Goal: Information Seeking & Learning: Learn about a topic

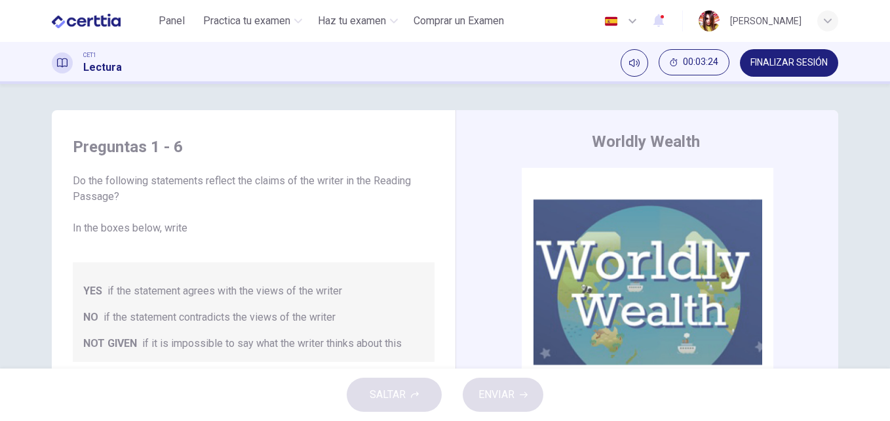
click at [876, 85] on div "Preguntas 1 - 6 Do the following statements reflect the claims of the writer in…" at bounding box center [445, 226] width 890 height 285
click at [797, 60] on span "FINALIZAR SESIÓN" at bounding box center [789, 63] width 77 height 10
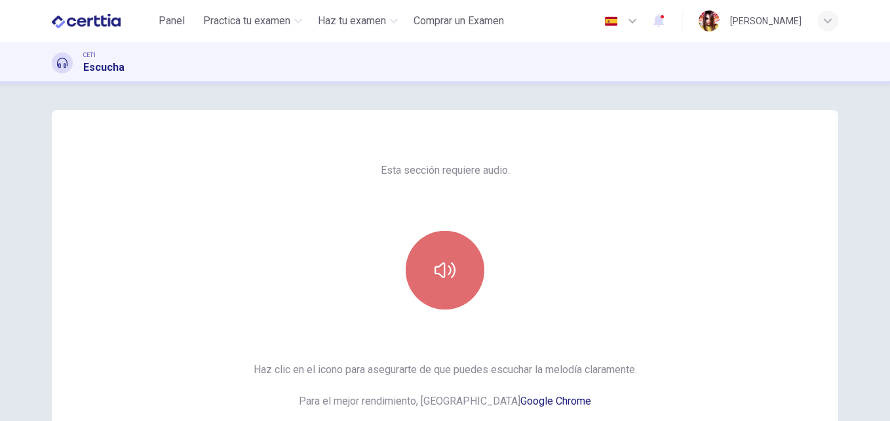
click at [442, 285] on button "button" at bounding box center [445, 270] width 79 height 79
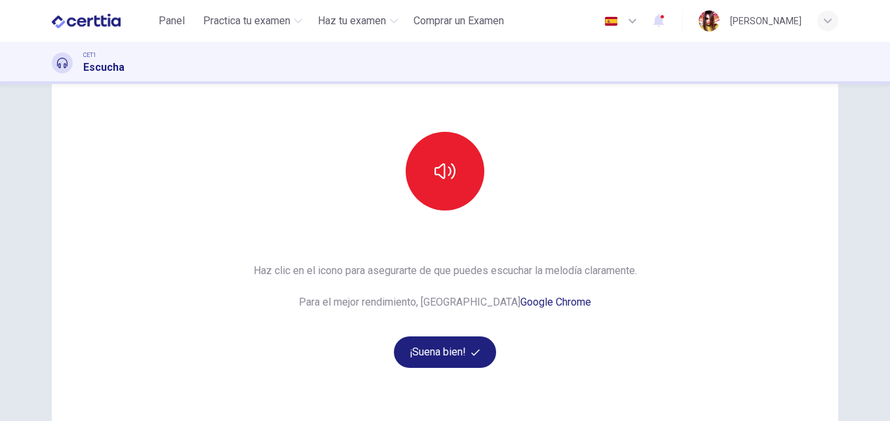
scroll to position [105, 0]
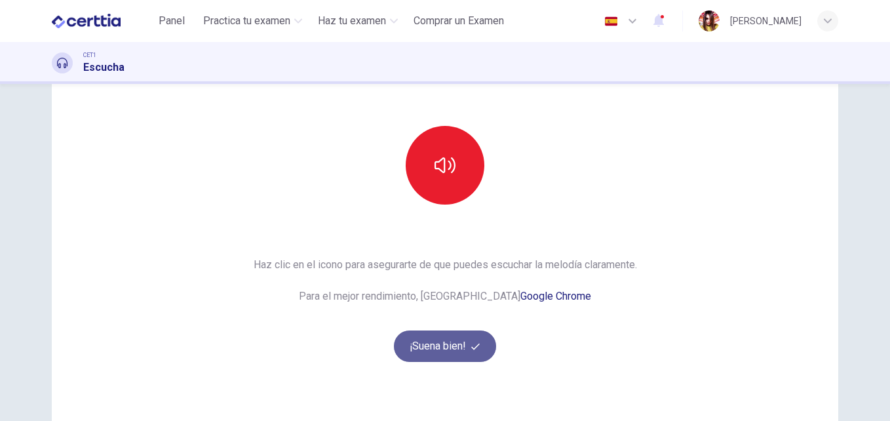
click at [467, 349] on button "¡Suena bien!" at bounding box center [445, 345] width 102 height 31
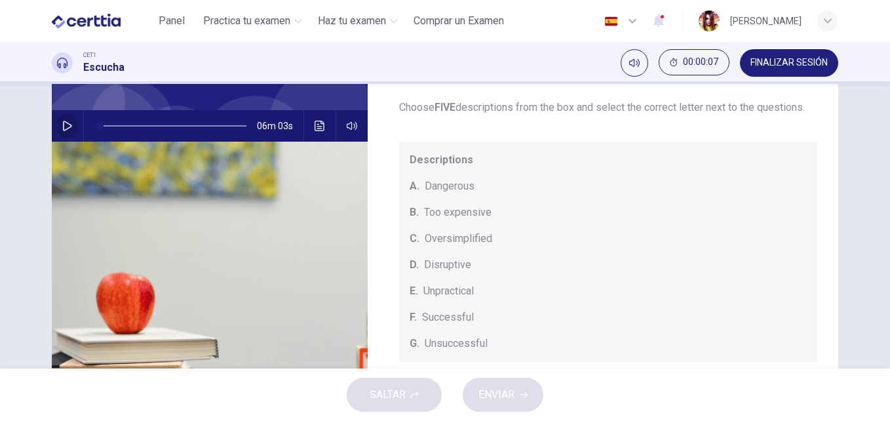
click at [64, 127] on icon "button" at bounding box center [67, 126] width 10 height 10
type input "*"
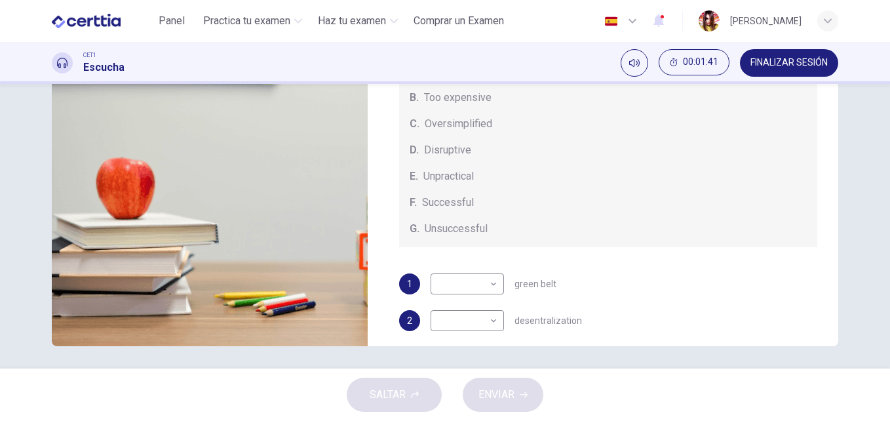
scroll to position [224, 0]
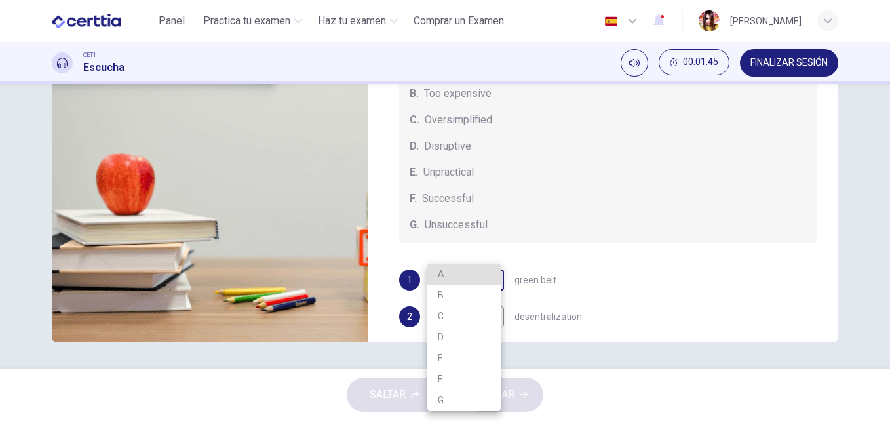
click at [488, 299] on body "Este sitio utiliza cookies, como se explica en nuestra Política de Privacidad .…" at bounding box center [445, 210] width 890 height 421
click at [820, 186] on div at bounding box center [445, 210] width 890 height 421
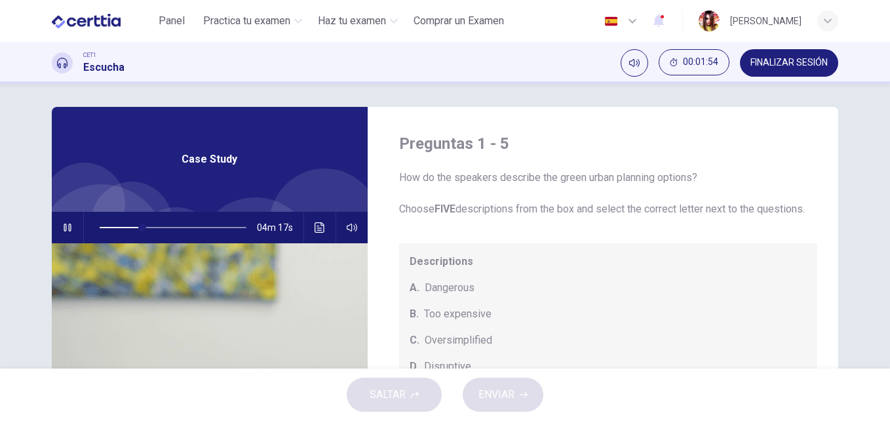
scroll to position [0, 0]
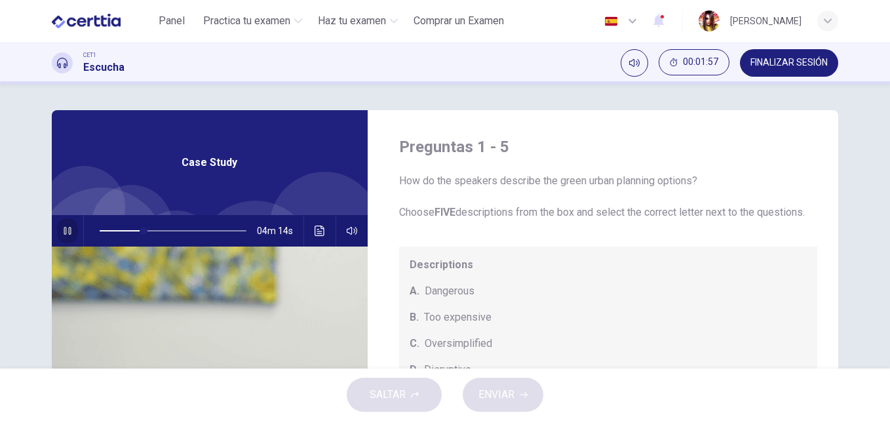
click at [67, 229] on icon "button" at bounding box center [67, 231] width 10 height 10
type input "**"
click at [803, 67] on span "FINALIZAR SESIÓN" at bounding box center [789, 63] width 77 height 10
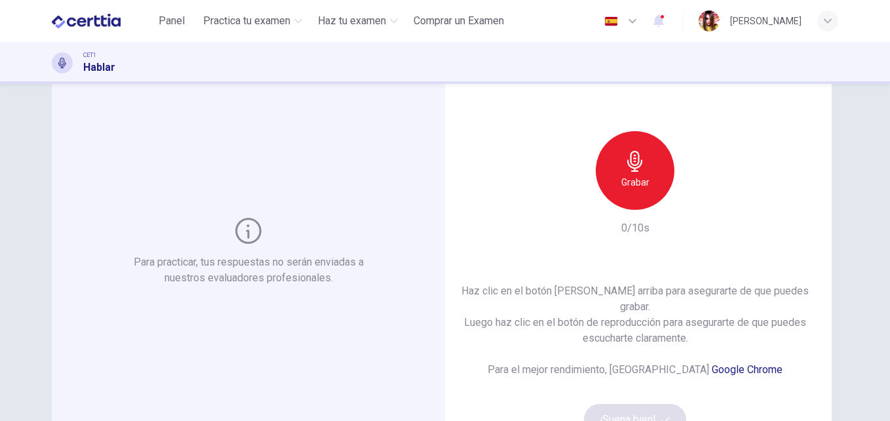
scroll to position [79, 0]
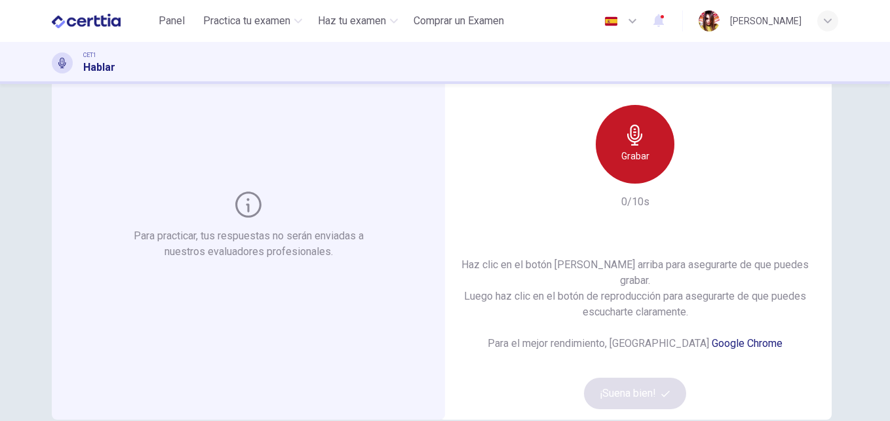
click at [625, 164] on h6 "Grabar" at bounding box center [636, 156] width 28 height 16
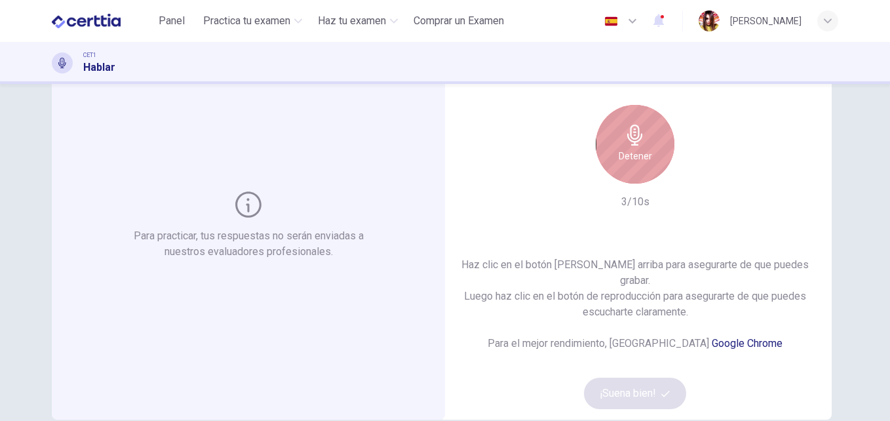
click at [625, 164] on h6 "Detener" at bounding box center [635, 156] width 33 height 16
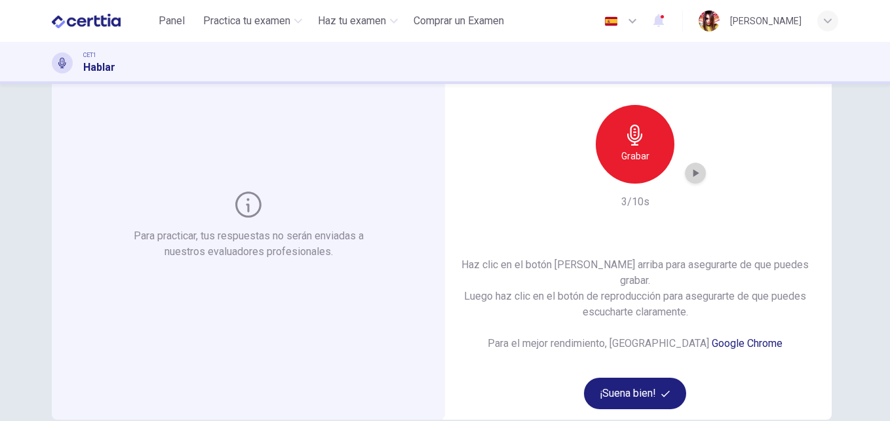
click at [689, 180] on icon "button" at bounding box center [695, 173] width 13 height 13
click at [625, 378] on button "¡Suena bien!" at bounding box center [635, 393] width 102 height 31
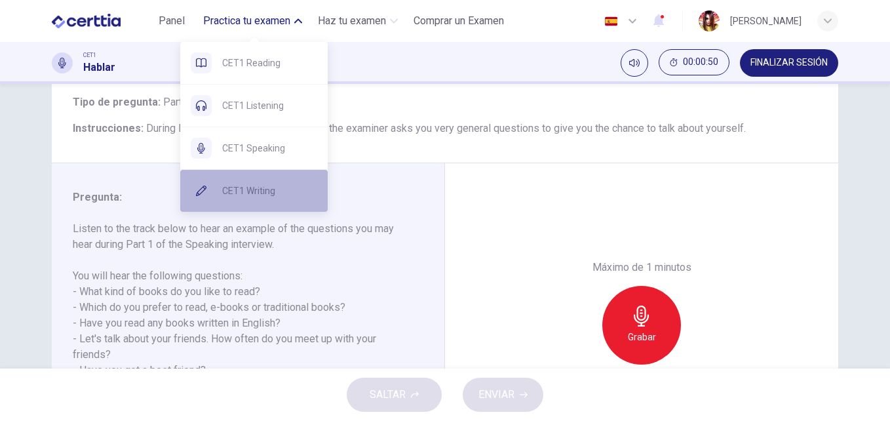
click at [262, 196] on span "CET1 Writing" at bounding box center [269, 191] width 95 height 16
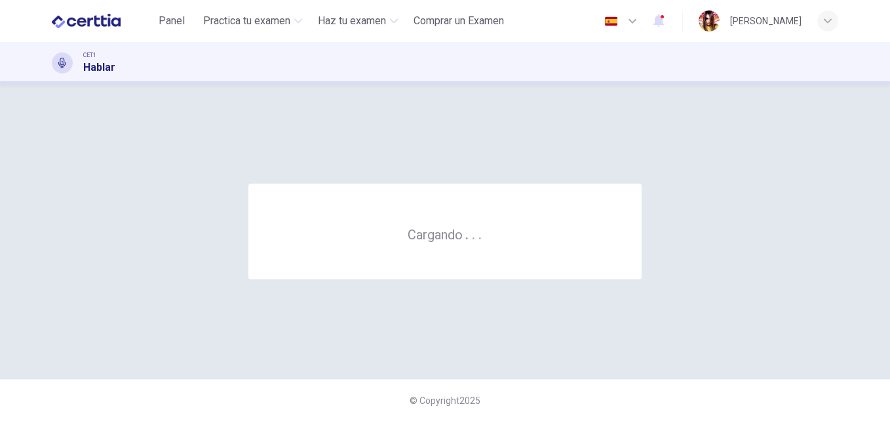
scroll to position [0, 0]
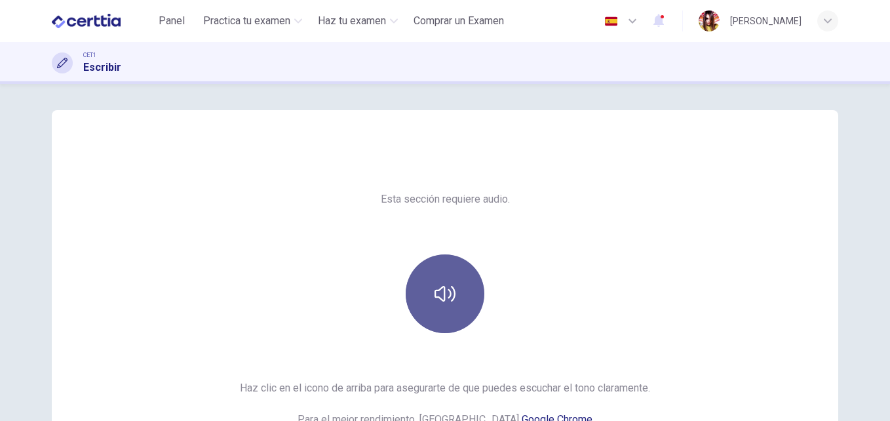
click at [441, 293] on icon "button" at bounding box center [445, 293] width 21 height 21
click at [447, 306] on button "button" at bounding box center [445, 293] width 79 height 79
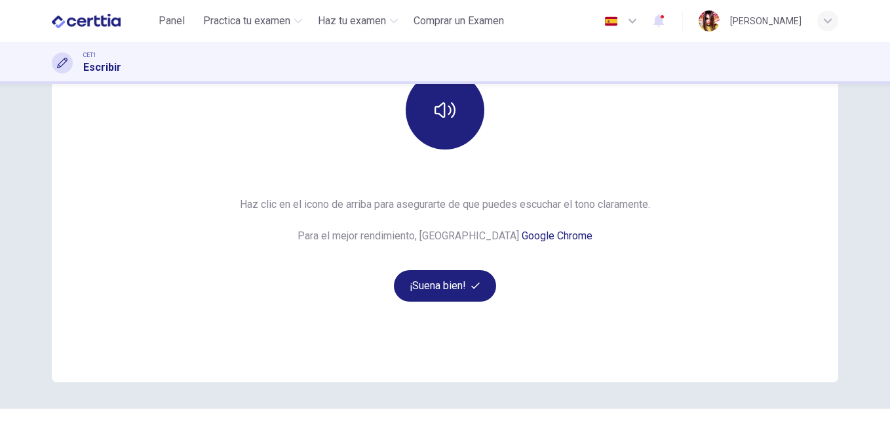
scroll to position [213, 0]
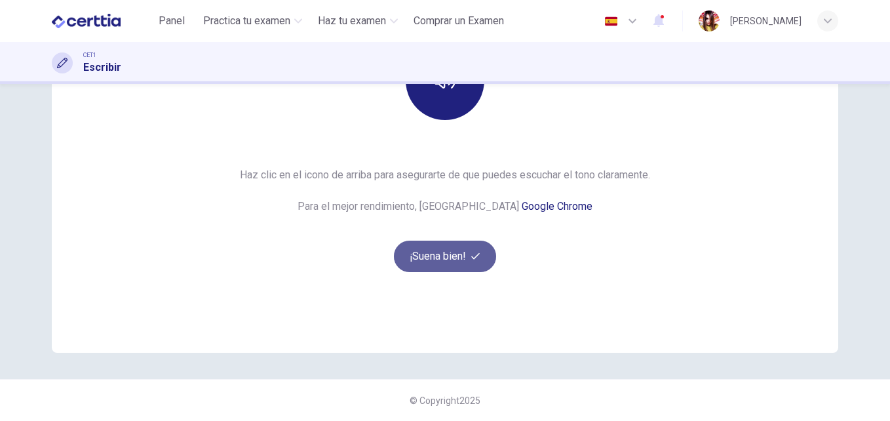
click at [445, 267] on button "¡Suena bien!" at bounding box center [445, 256] width 102 height 31
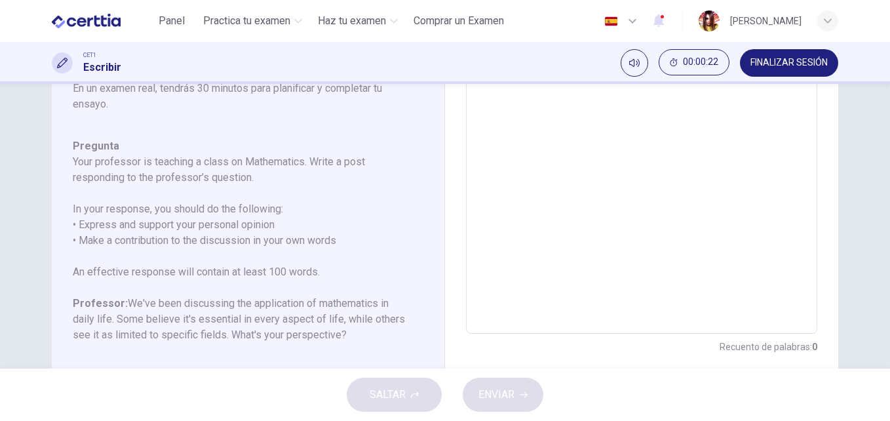
scroll to position [262, 0]
click at [719, 336] on div "Escribe tu ensayo aquí * ​ Recuento de palabras : 0" at bounding box center [641, 113] width 351 height 479
click at [719, 420] on div at bounding box center [445, 421] width 890 height 0
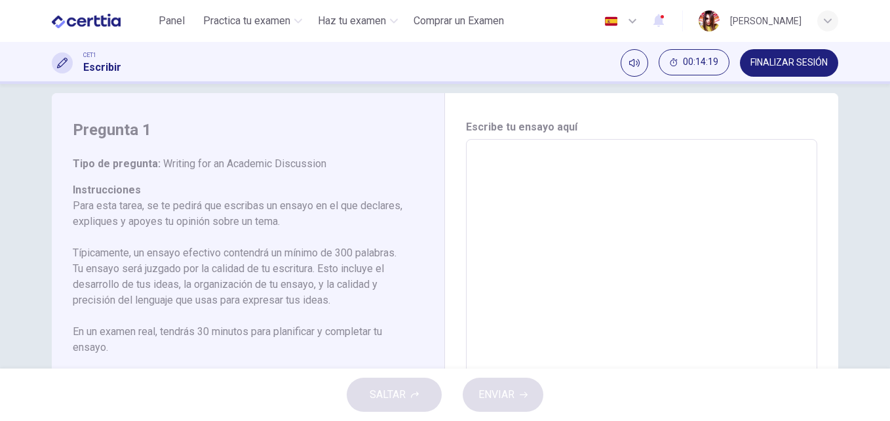
scroll to position [0, 0]
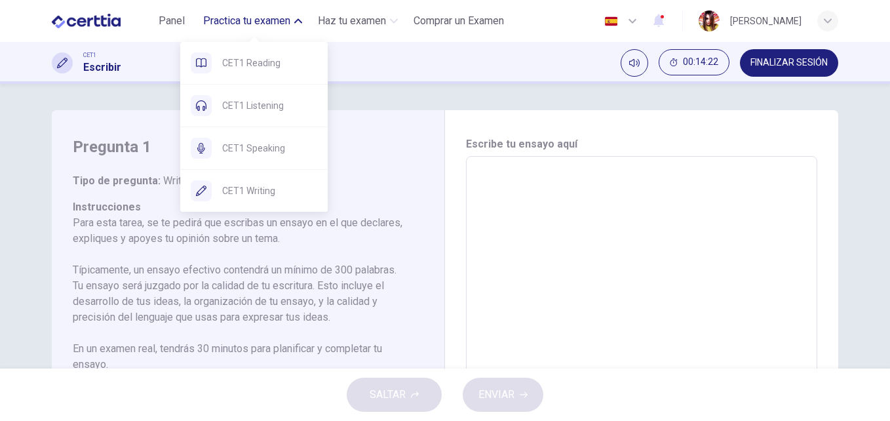
click at [255, 22] on span "Practica tu examen" at bounding box center [246, 21] width 87 height 16
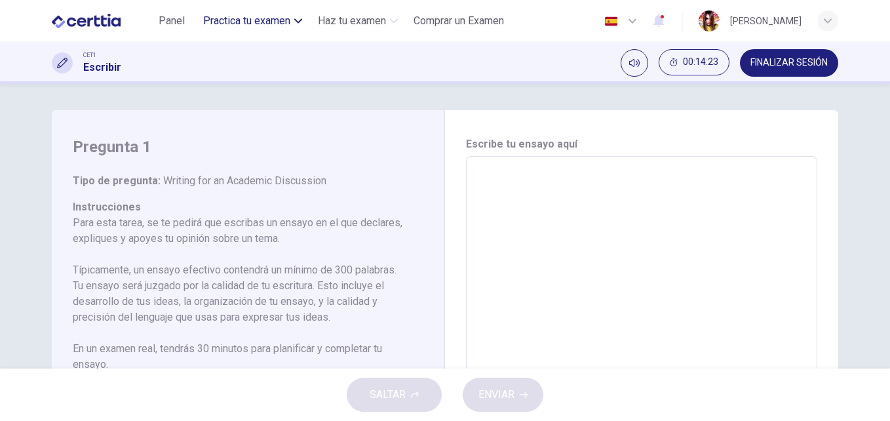
click at [255, 22] on span "Practica tu examen" at bounding box center [246, 21] width 87 height 16
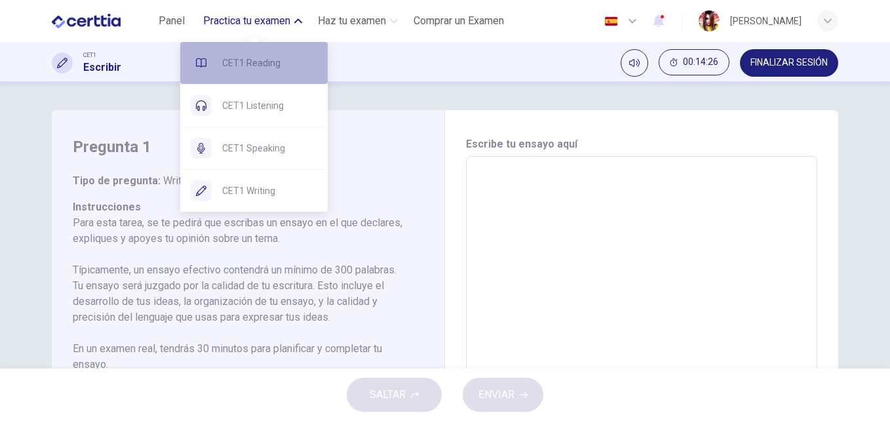
click at [260, 67] on span "CET1 Reading" at bounding box center [269, 63] width 95 height 16
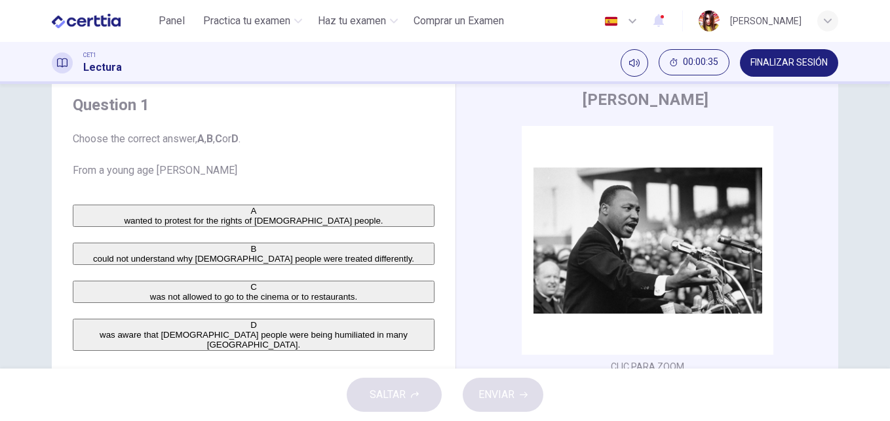
scroll to position [40, 0]
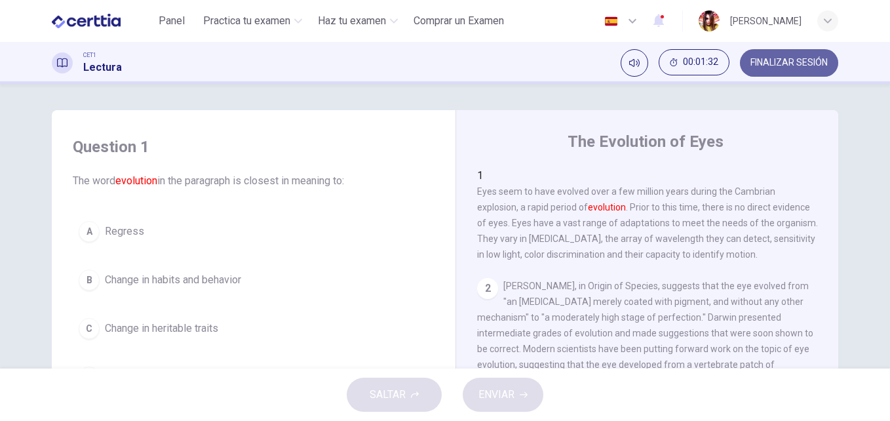
click at [758, 69] on button "FINALIZAR SESIÓN" at bounding box center [789, 63] width 98 height 28
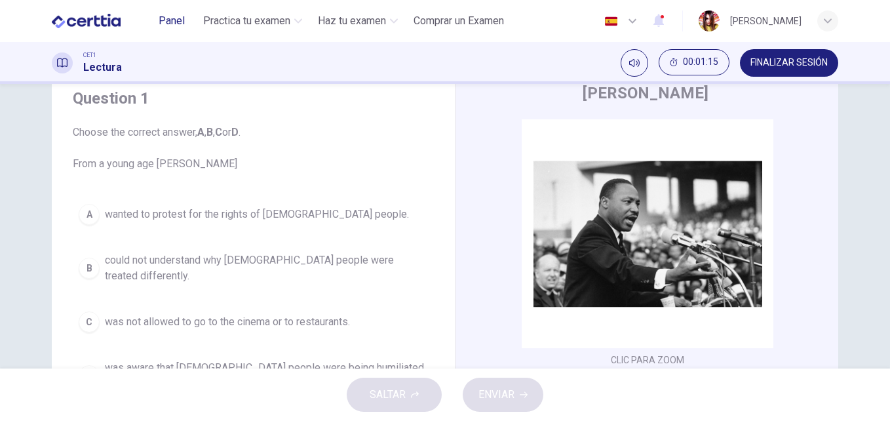
click at [169, 26] on span "Panel" at bounding box center [172, 21] width 26 height 16
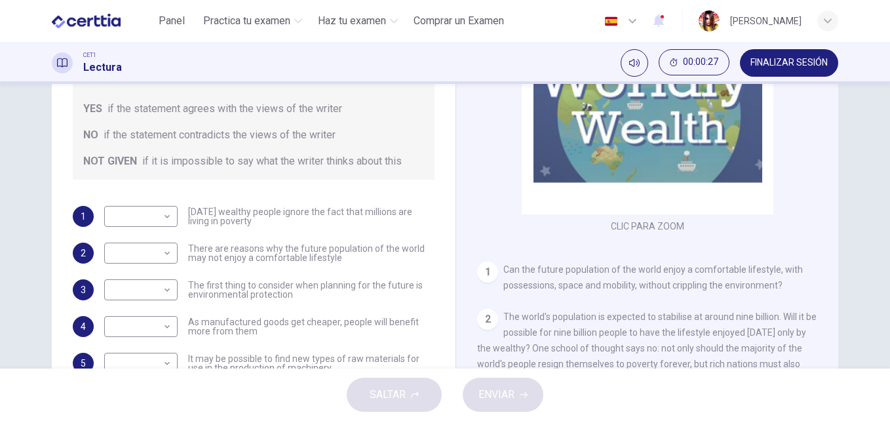
scroll to position [184, 0]
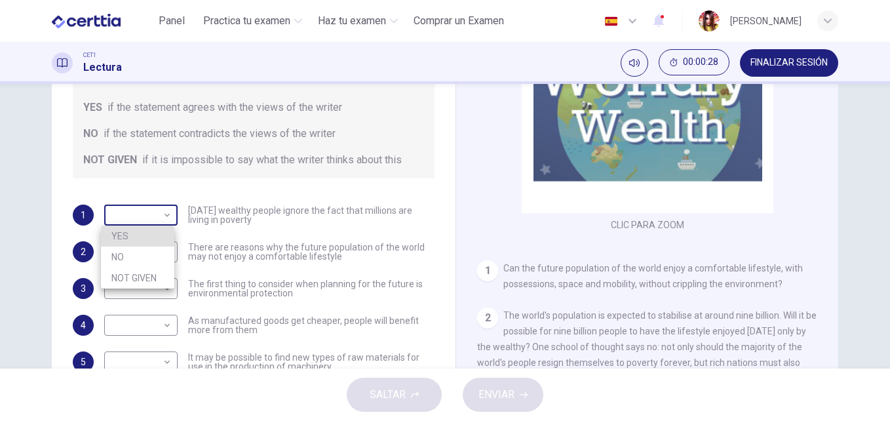
click at [165, 213] on body "Este sitio utiliza cookies, como se explica en nuestra Política de Privacidad .…" at bounding box center [445, 210] width 890 height 421
click at [147, 259] on li "NO" at bounding box center [137, 257] width 73 height 21
type input "**"
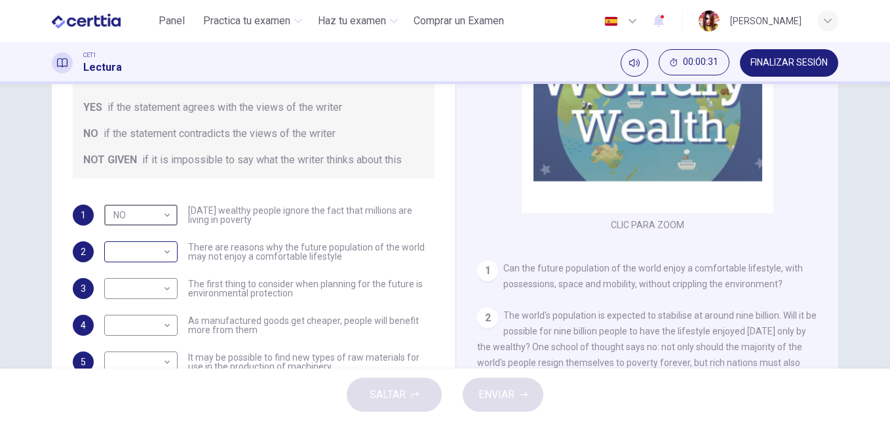
click at [160, 254] on body "Este sitio utiliza cookies, como se explica en nuestra Política de Privacidad .…" at bounding box center [445, 210] width 890 height 421
click at [150, 275] on li "YES" at bounding box center [137, 272] width 73 height 21
type input "***"
click at [156, 292] on body "Este sitio utiliza cookies, como se explica en nuestra Política de Privacidad .…" at bounding box center [445, 210] width 890 height 421
click at [146, 311] on li "YES" at bounding box center [137, 309] width 73 height 21
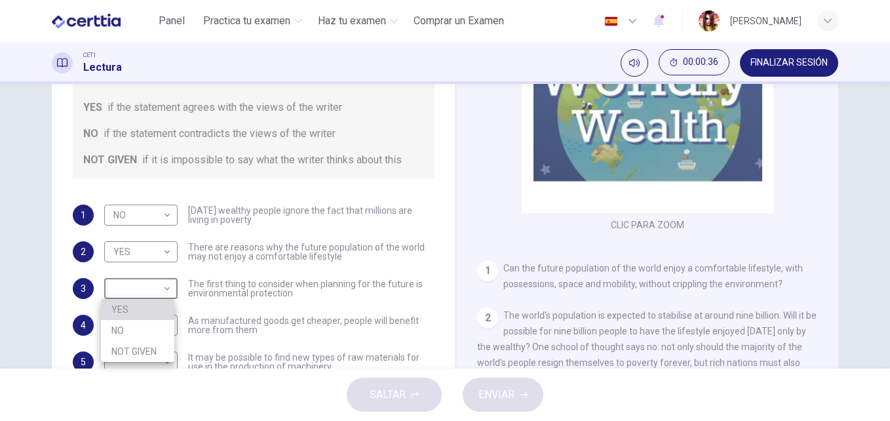
type input "***"
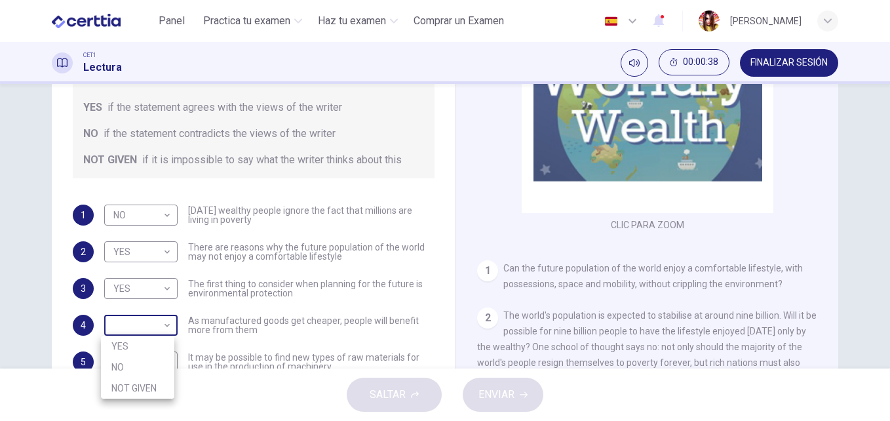
click at [164, 315] on body "Este sitio utiliza cookies, como se explica en nuestra Política de Privacidad .…" at bounding box center [445, 210] width 890 height 421
click at [138, 359] on li "NO" at bounding box center [137, 367] width 73 height 21
type input "**"
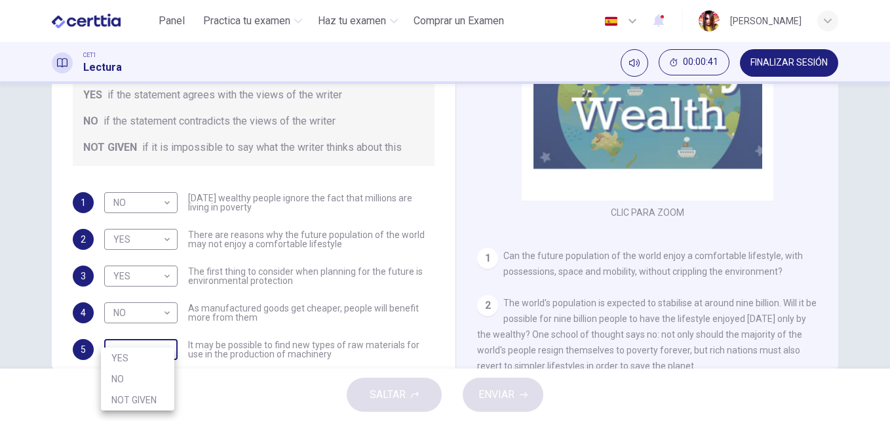
click at [153, 357] on body "Este sitio utiliza cookies, como se explica en nuestra Política de Privacidad .…" at bounding box center [445, 210] width 890 height 421
click at [137, 405] on li "NOT GIVEN" at bounding box center [137, 399] width 73 height 21
type input "*********"
click at [435, 366] on div "Preguntas 1 - 6 Do the following statements reflect the claims of the writer in…" at bounding box center [253, 168] width 383 height 483
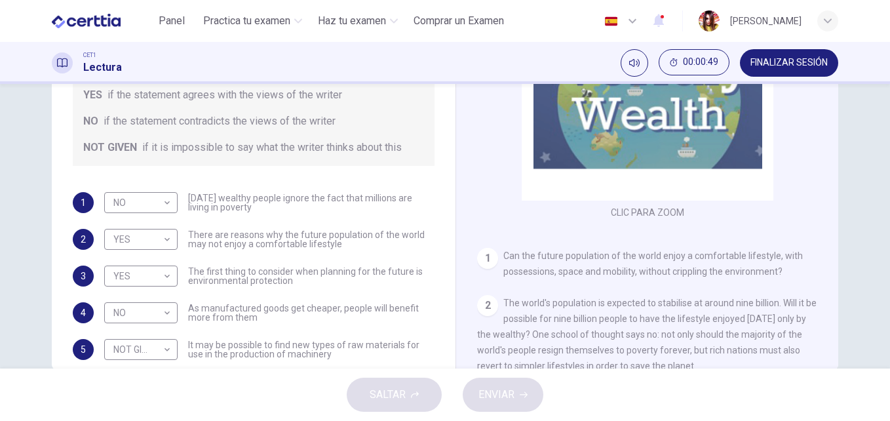
click at [437, 367] on div "Preguntas 1 - 6 Do the following statements reflect the claims of the writer in…" at bounding box center [253, 148] width 383 height 443
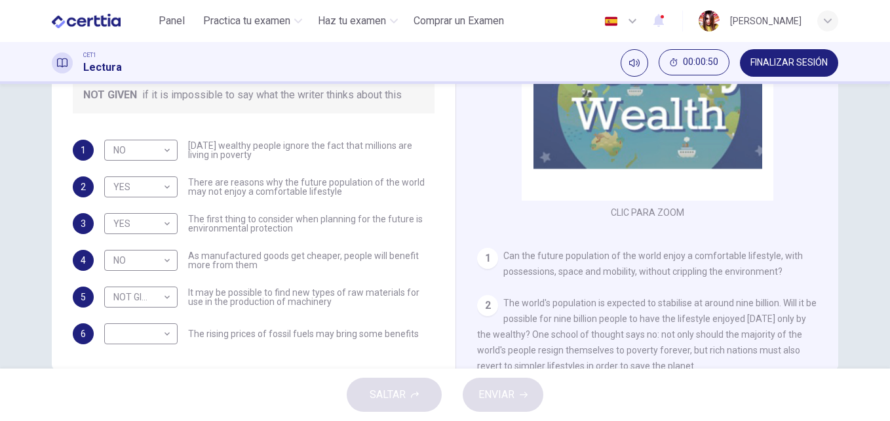
scroll to position [53, 0]
click at [157, 339] on body "Este sitio utiliza cookies, como se explica en nuestra Política de Privacidad .…" at bounding box center [445, 210] width 890 height 421
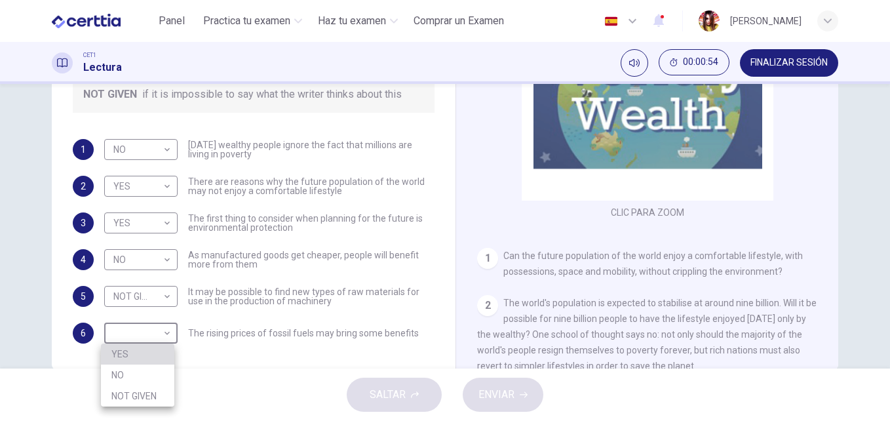
click at [131, 361] on li "YES" at bounding box center [137, 354] width 73 height 21
type input "***"
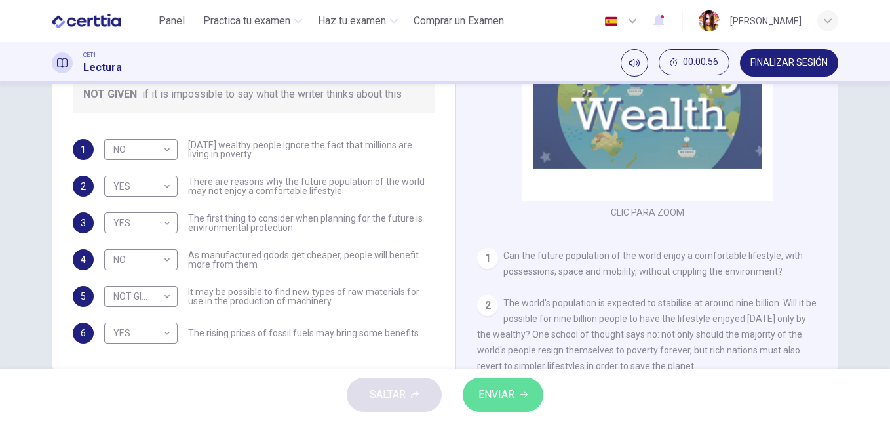
click at [509, 395] on span "ENVIAR" at bounding box center [497, 395] width 36 height 18
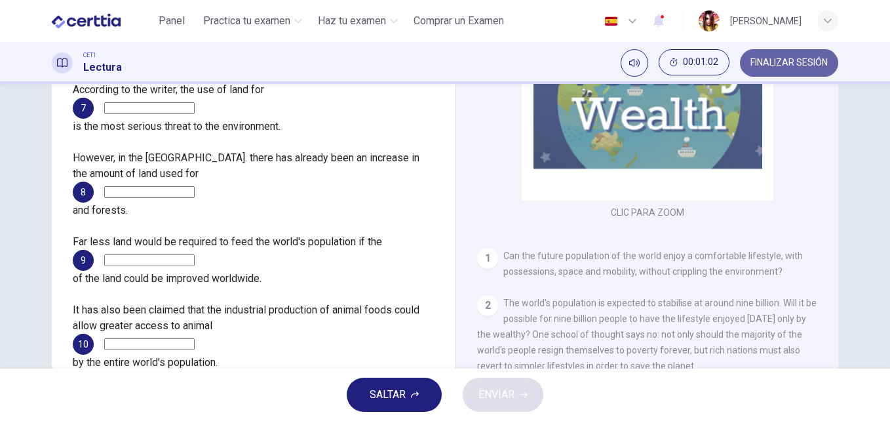
click at [790, 56] on button "FINALIZAR SESIÓN" at bounding box center [789, 63] width 98 height 28
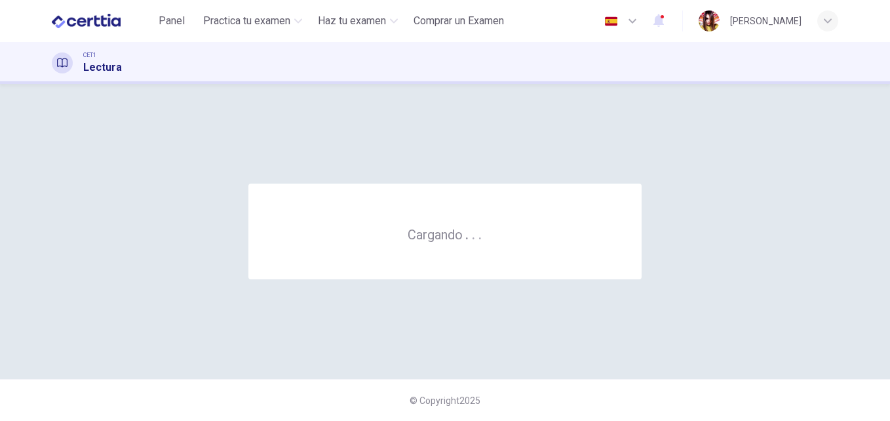
scroll to position [0, 0]
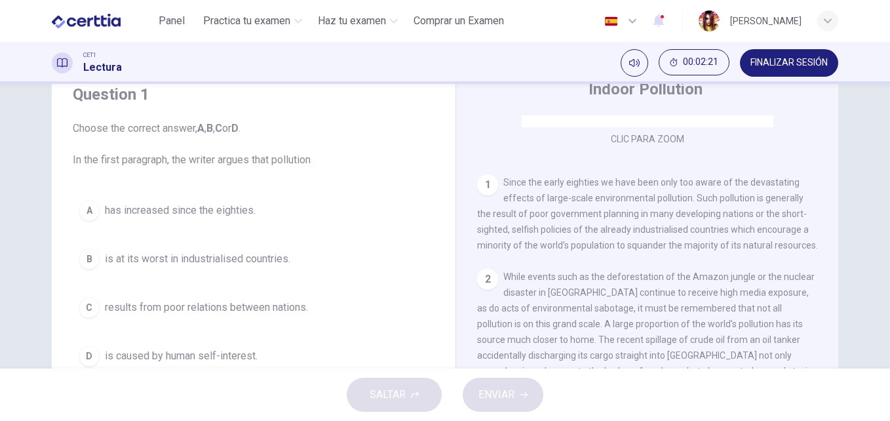
scroll to position [79, 0]
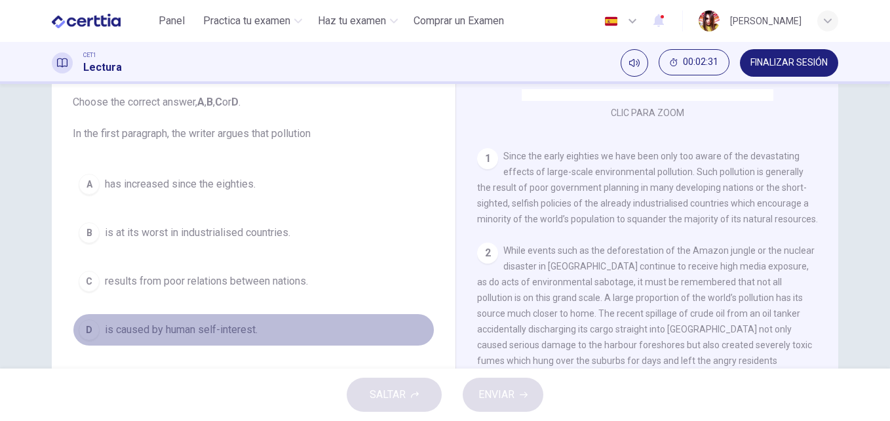
click at [85, 331] on div "D" at bounding box center [89, 329] width 21 height 21
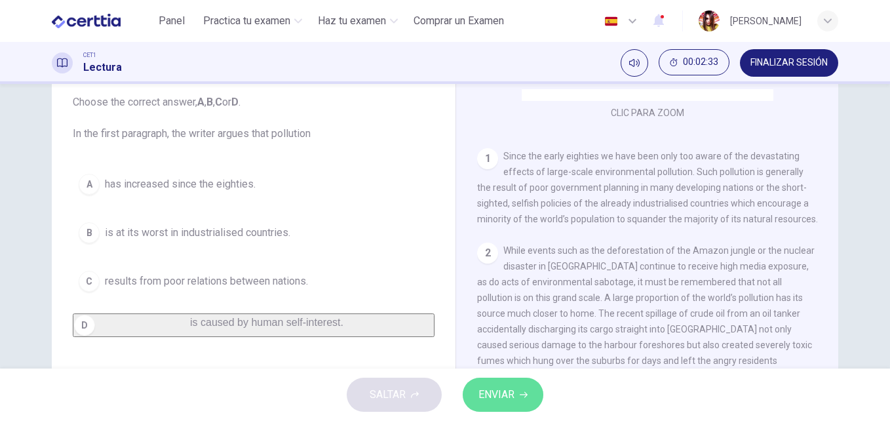
click at [500, 396] on span "ENVIAR" at bounding box center [497, 395] width 36 height 18
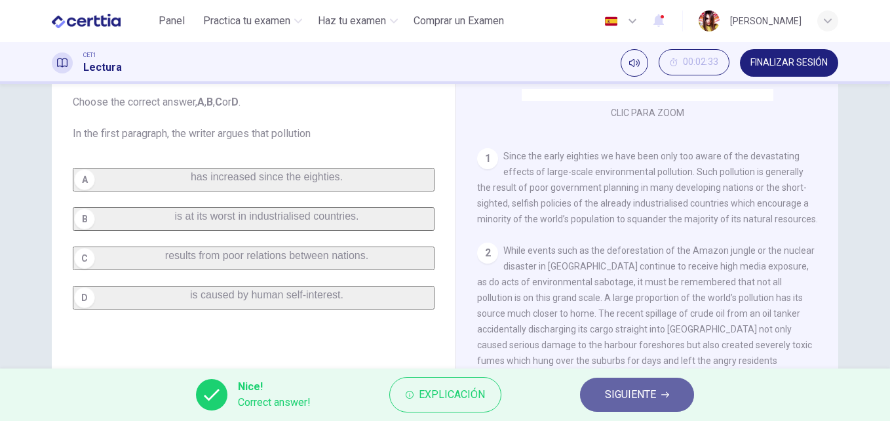
click at [618, 397] on span "SIGUIENTE" at bounding box center [630, 395] width 51 height 18
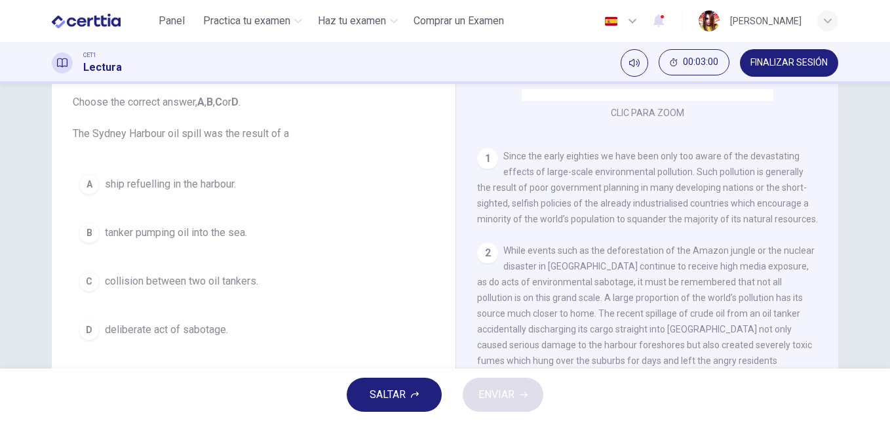
click at [814, 332] on div "CLIC PARA ZOOM Clic para zoom 1 Since the early eighties we have been only too …" at bounding box center [656, 288] width 358 height 398
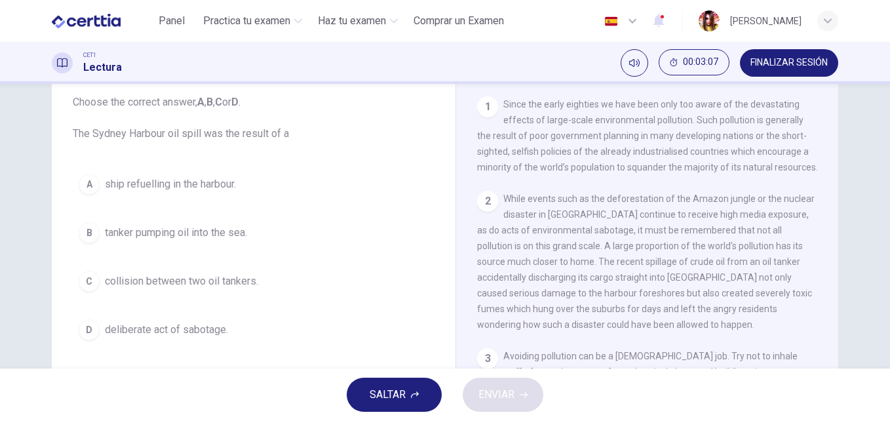
scroll to position [269, 0]
click at [94, 220] on button "B tanker pumping oil into the sea." at bounding box center [254, 232] width 362 height 33
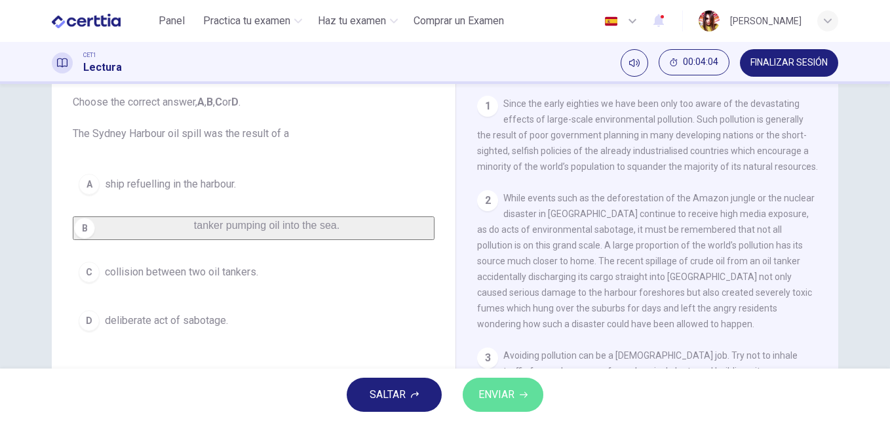
click at [507, 384] on button "ENVIAR" at bounding box center [503, 395] width 81 height 34
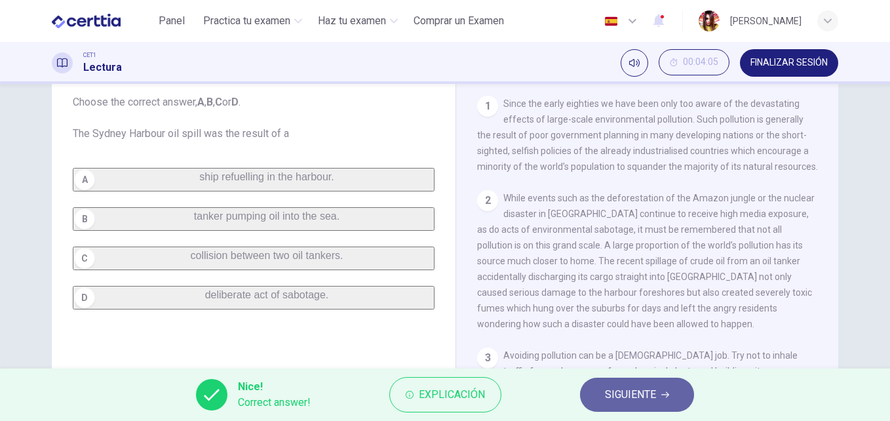
click at [615, 401] on span "SIGUIENTE" at bounding box center [630, 395] width 51 height 18
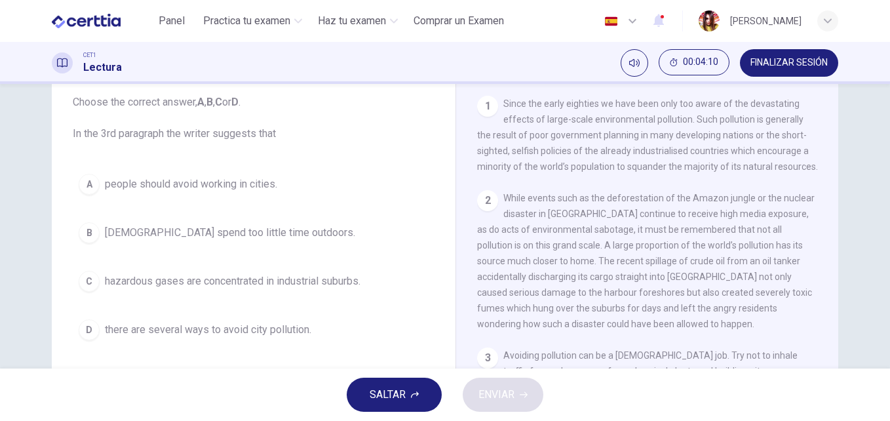
click at [797, 332] on div "2 While events such as the deforestation of the Amazon jungle or the nuclear di…" at bounding box center [647, 261] width 341 height 142
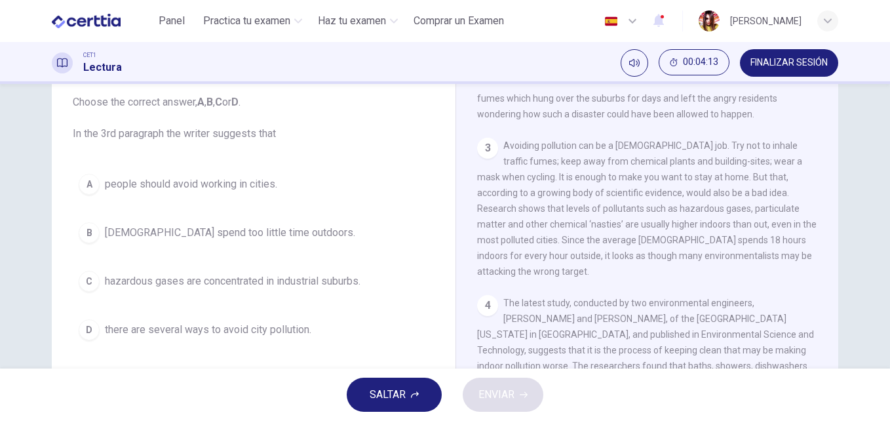
scroll to position [506, 0]
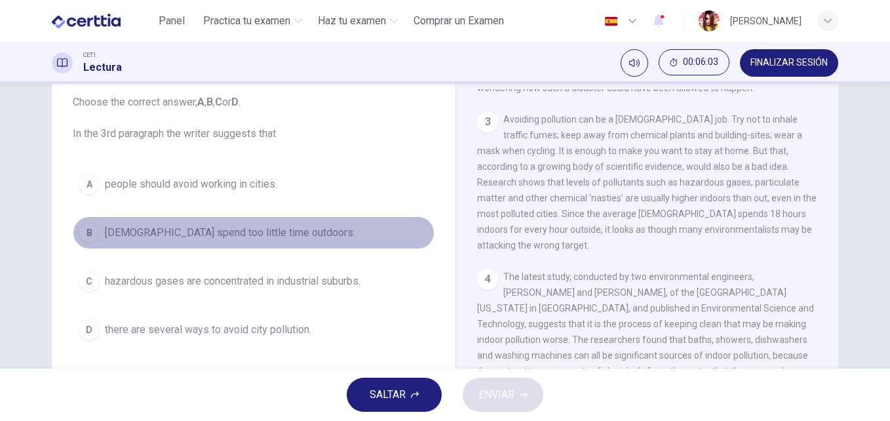
click at [92, 231] on div "B" at bounding box center [89, 232] width 21 height 21
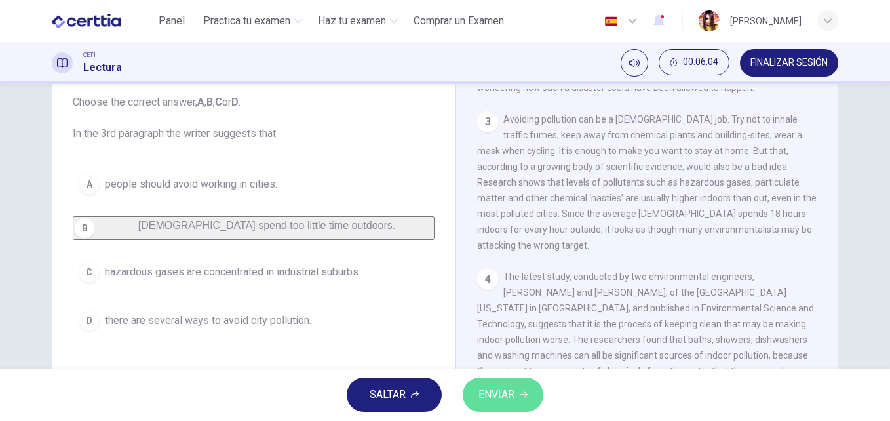
click at [521, 391] on icon "button" at bounding box center [524, 395] width 8 height 8
click at [205, 326] on span "there are several ways to avoid city pollution." at bounding box center [208, 321] width 207 height 16
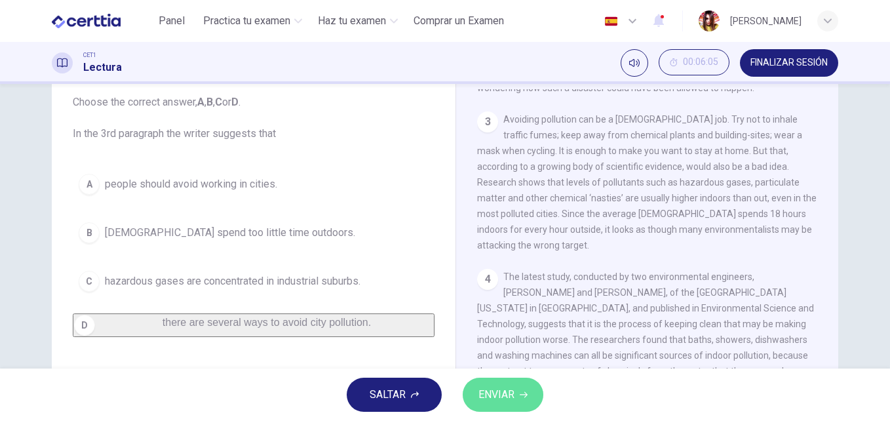
click at [495, 400] on span "ENVIAR" at bounding box center [497, 395] width 36 height 18
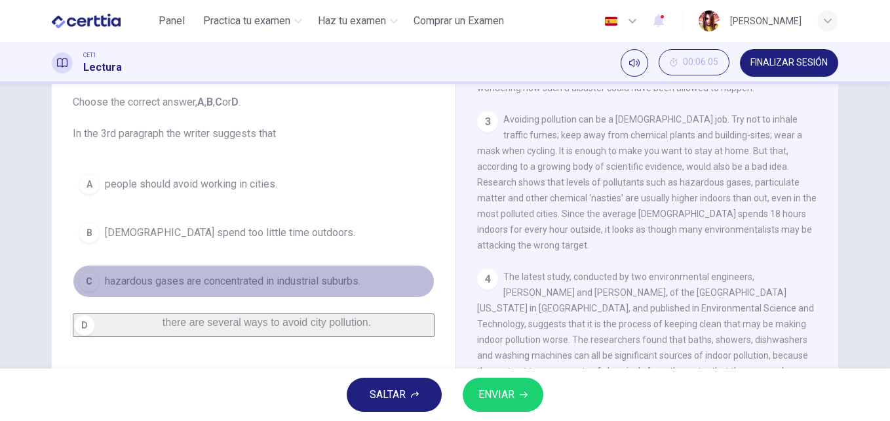
click at [287, 287] on span "hazardous gases are concentrated in industrial suburbs." at bounding box center [233, 281] width 256 height 16
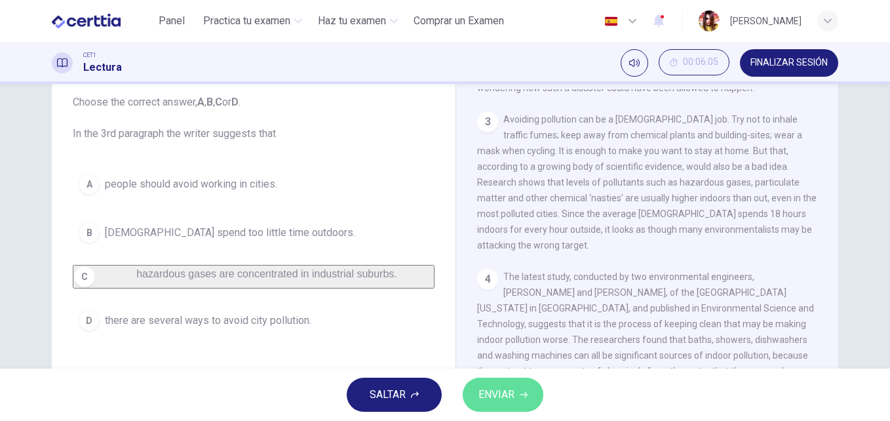
click at [501, 397] on span "ENVIAR" at bounding box center [497, 395] width 36 height 18
click at [228, 191] on span "people should avoid working in cities." at bounding box center [191, 184] width 172 height 16
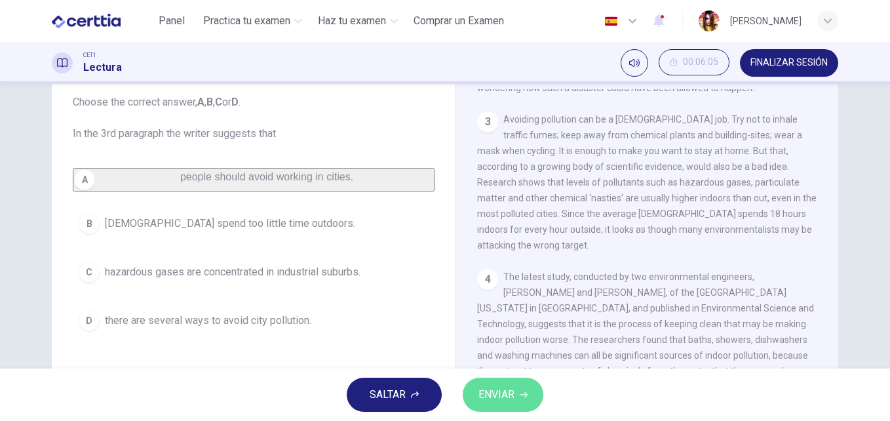
click at [500, 392] on span "ENVIAR" at bounding box center [497, 395] width 36 height 18
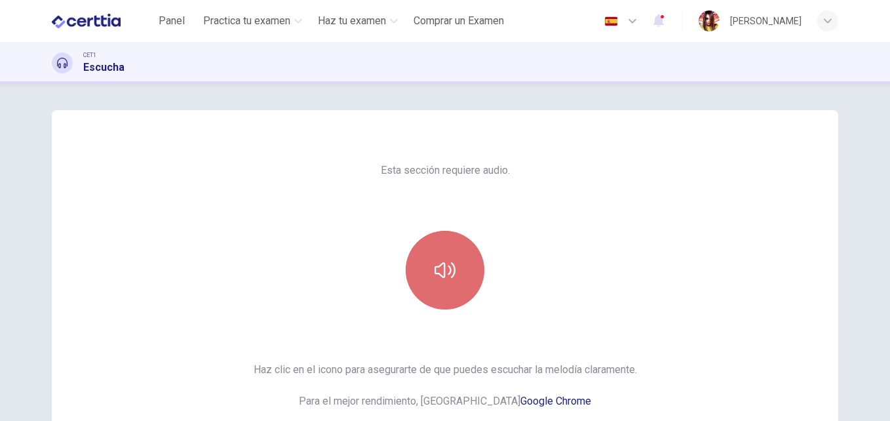
click at [450, 279] on icon "button" at bounding box center [445, 270] width 21 height 21
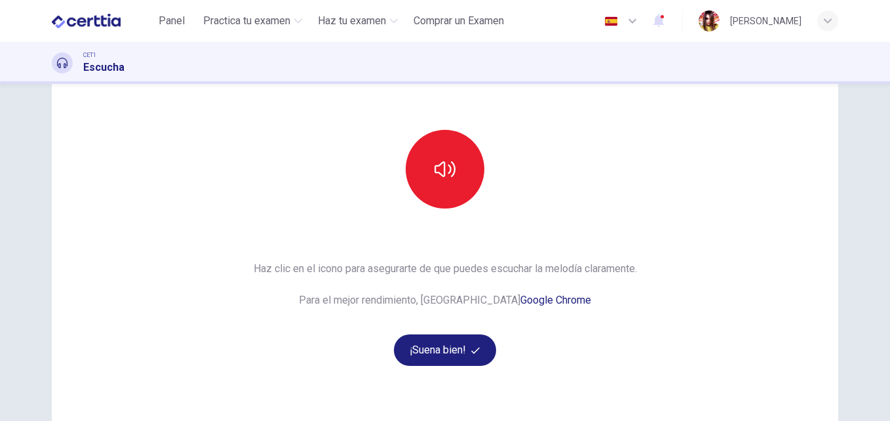
scroll to position [105, 0]
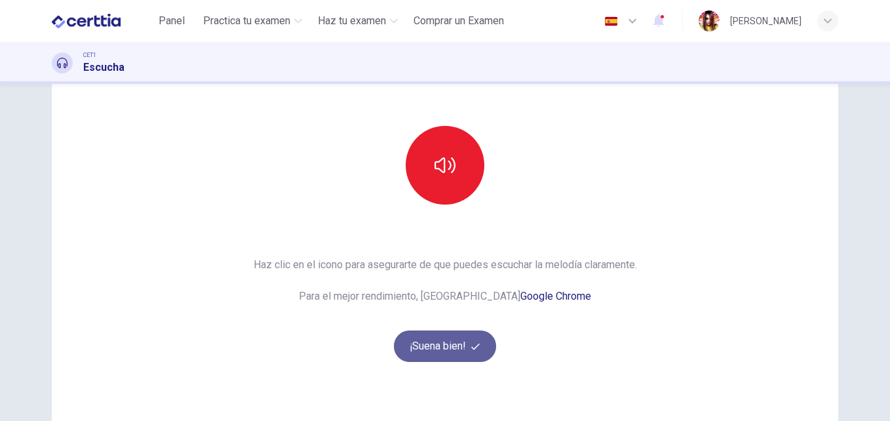
click at [471, 338] on button "¡Suena bien!" at bounding box center [445, 345] width 102 height 31
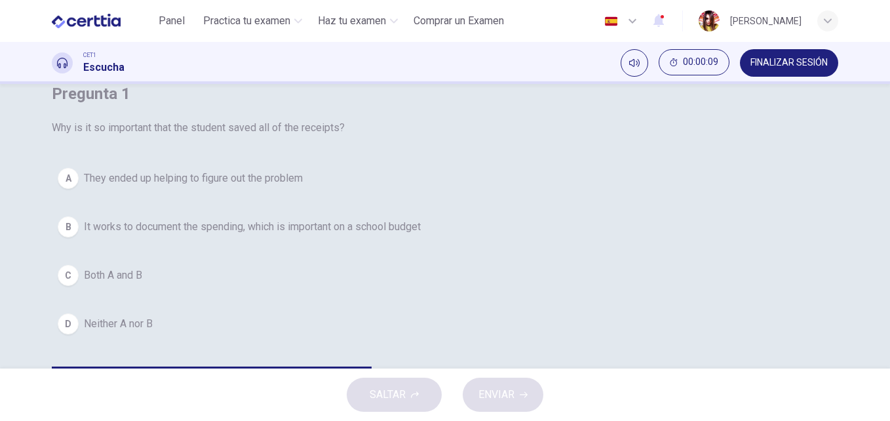
scroll to position [0, 0]
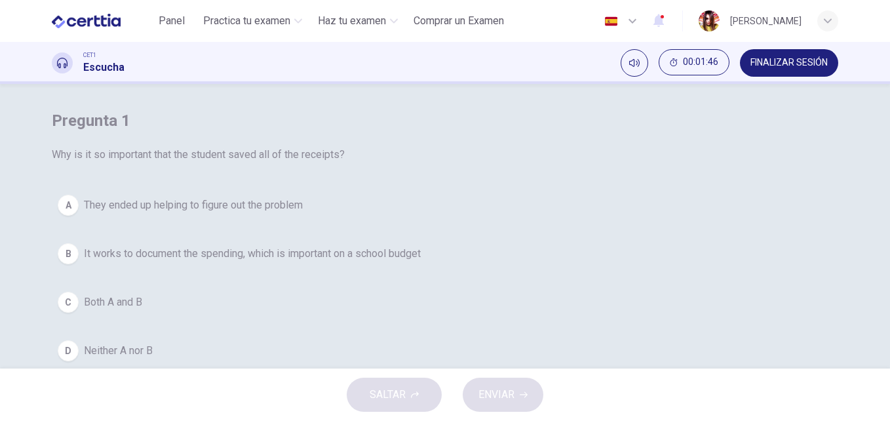
type input "*"
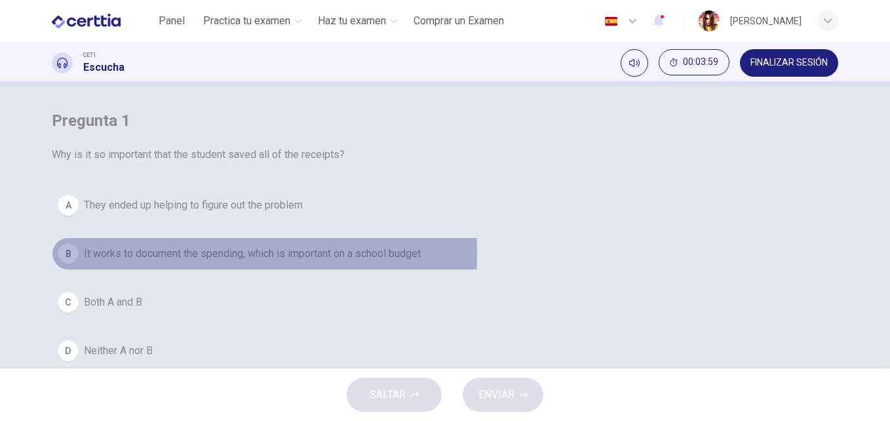
click at [79, 264] on div "B" at bounding box center [68, 253] width 21 height 21
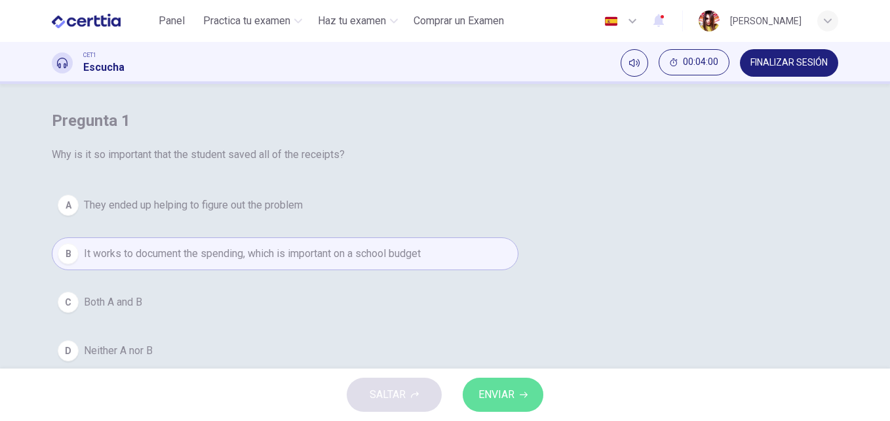
click at [492, 394] on span "ENVIAR" at bounding box center [497, 395] width 36 height 18
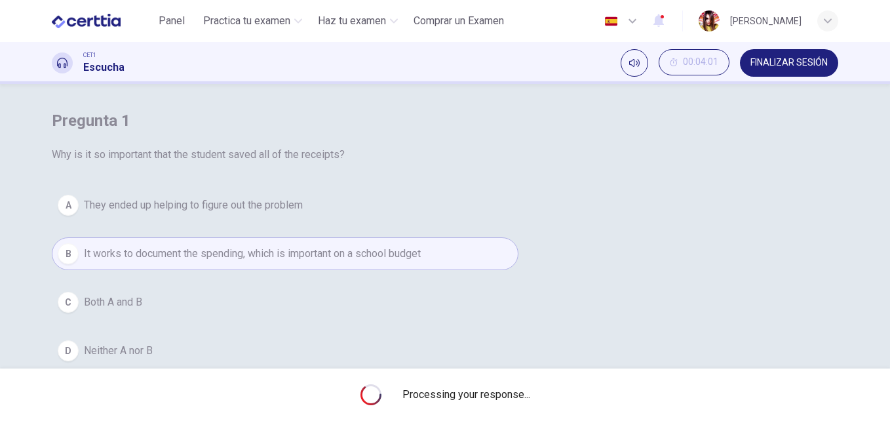
type input "**"
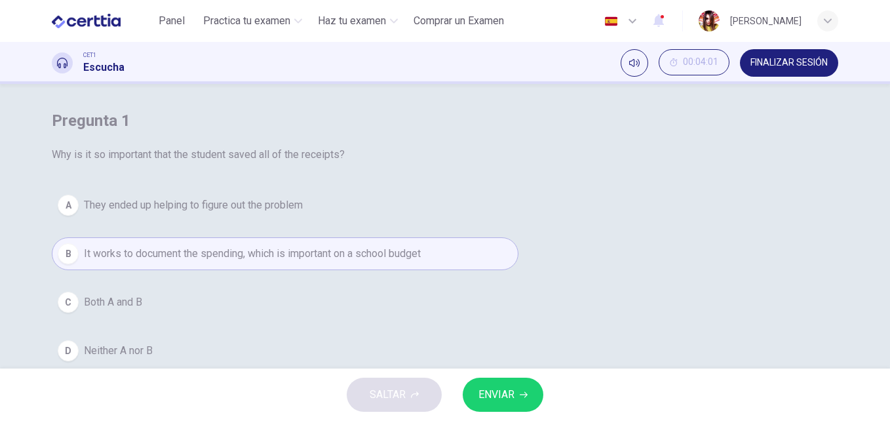
click at [667, 16] on icon "button" at bounding box center [659, 20] width 16 height 16
